Goal: Book appointment/travel/reservation

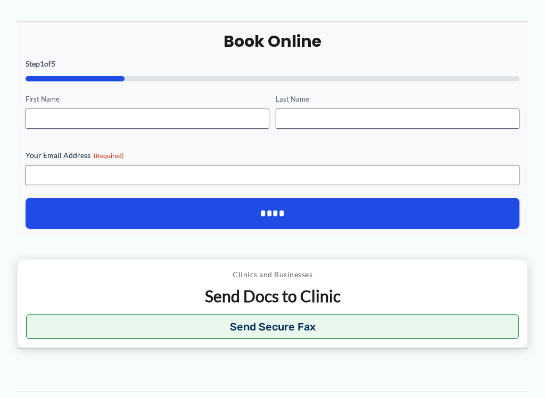
scroll to position [936, 0]
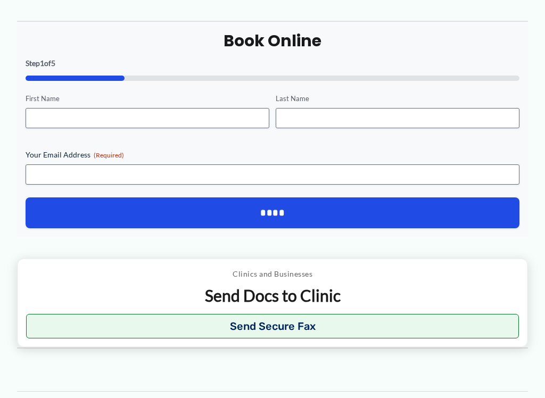
click at [343, 278] on div "Clinics and Businesses Send Docs to Clinic Send Secure Fax" at bounding box center [272, 302] width 492 height 71
click at [342, 278] on div "Clinics and Businesses Send Docs to Clinic Send Secure Fax" at bounding box center [272, 302] width 492 height 71
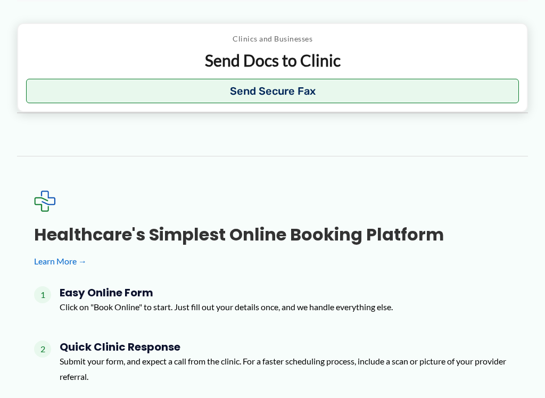
scroll to position [1171, 0]
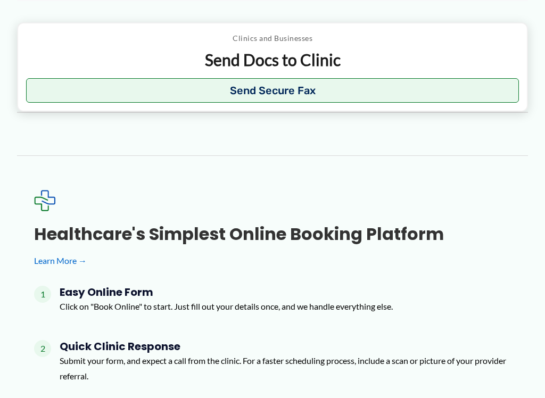
click at [170, 287] on h4 "Easy Online Form" at bounding box center [226, 292] width 333 height 13
click at [165, 286] on h4 "Easy Online Form" at bounding box center [226, 292] width 333 height 13
click at [157, 303] on p "Click on "Book Online" to start. Just fill out your details once, and we handle…" at bounding box center [226, 306] width 333 height 16
click at [153, 298] on p "Click on "Book Online" to start. Just fill out your details once, and we handle…" at bounding box center [226, 306] width 333 height 16
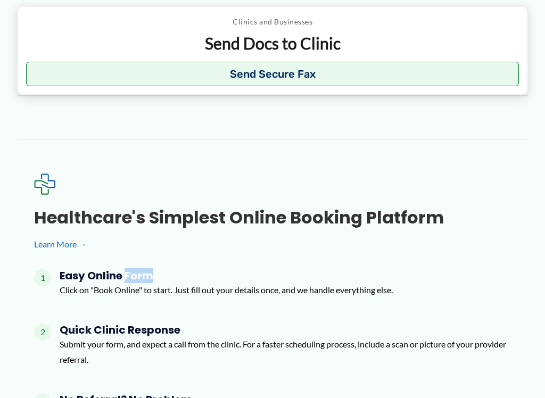
scroll to position [1188, 0]
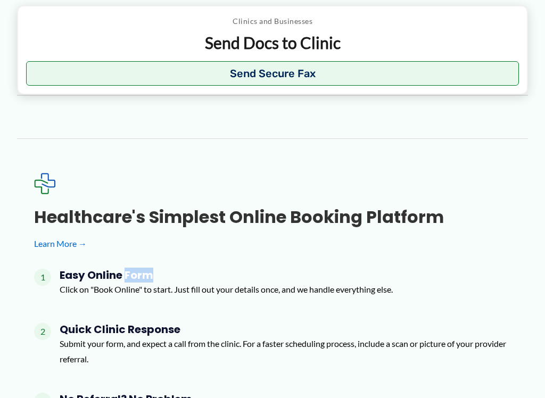
click at [322, 294] on div "Easy Online Form Click on "Book Online" to start. Just fill out your details on…" at bounding box center [226, 287] width 333 height 37
click at [210, 281] on p "Click on "Book Online" to start. Just fill out your details once, and we handle…" at bounding box center [226, 289] width 333 height 16
click at [216, 273] on h4 "Easy Online Form" at bounding box center [226, 275] width 333 height 13
click at [50, 269] on span "1" at bounding box center [42, 277] width 17 height 17
click at [49, 269] on div "1 Easy Online Form Click on "Book Online" to start. Just fill out your details …" at bounding box center [272, 287] width 477 height 37
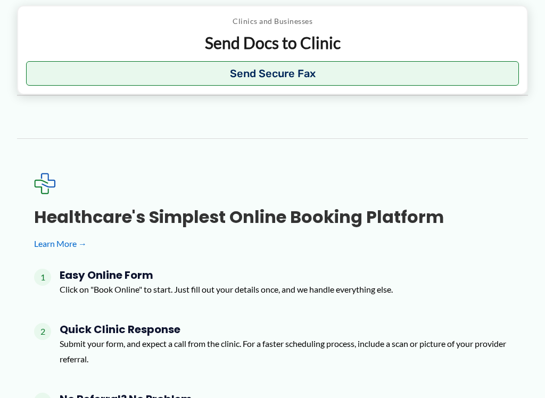
click at [45, 280] on div "1 Easy Online Form Click on "Book Online" to start. Just fill out your details …" at bounding box center [272, 287] width 477 height 37
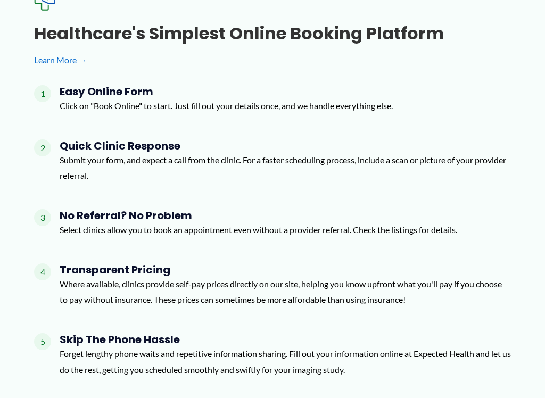
scroll to position [1395, 0]
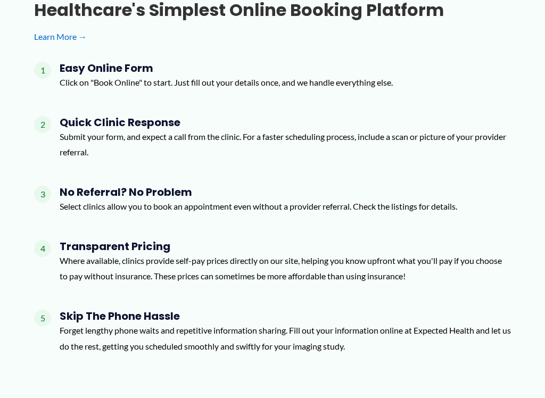
click at [168, 314] on h4 "Skip the Phone Hassle" at bounding box center [285, 316] width 451 height 13
click at [169, 322] on p "Forget lengthy phone waits and repetitive information sharing. Fill out your in…" at bounding box center [285, 337] width 451 height 31
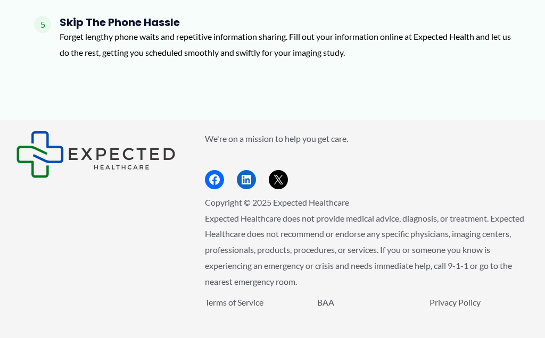
scroll to position [1699, 0]
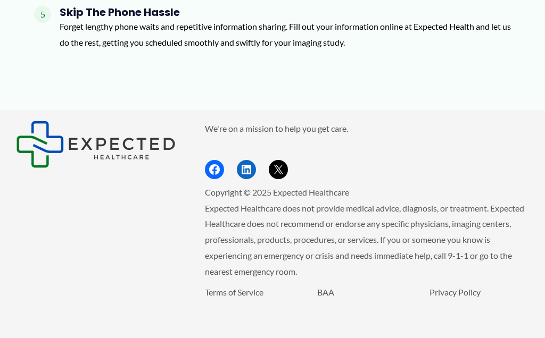
click at [125, 137] on img "Footer Widget 1" at bounding box center [96, 144] width 160 height 47
